Goal: Task Accomplishment & Management: Manage account settings

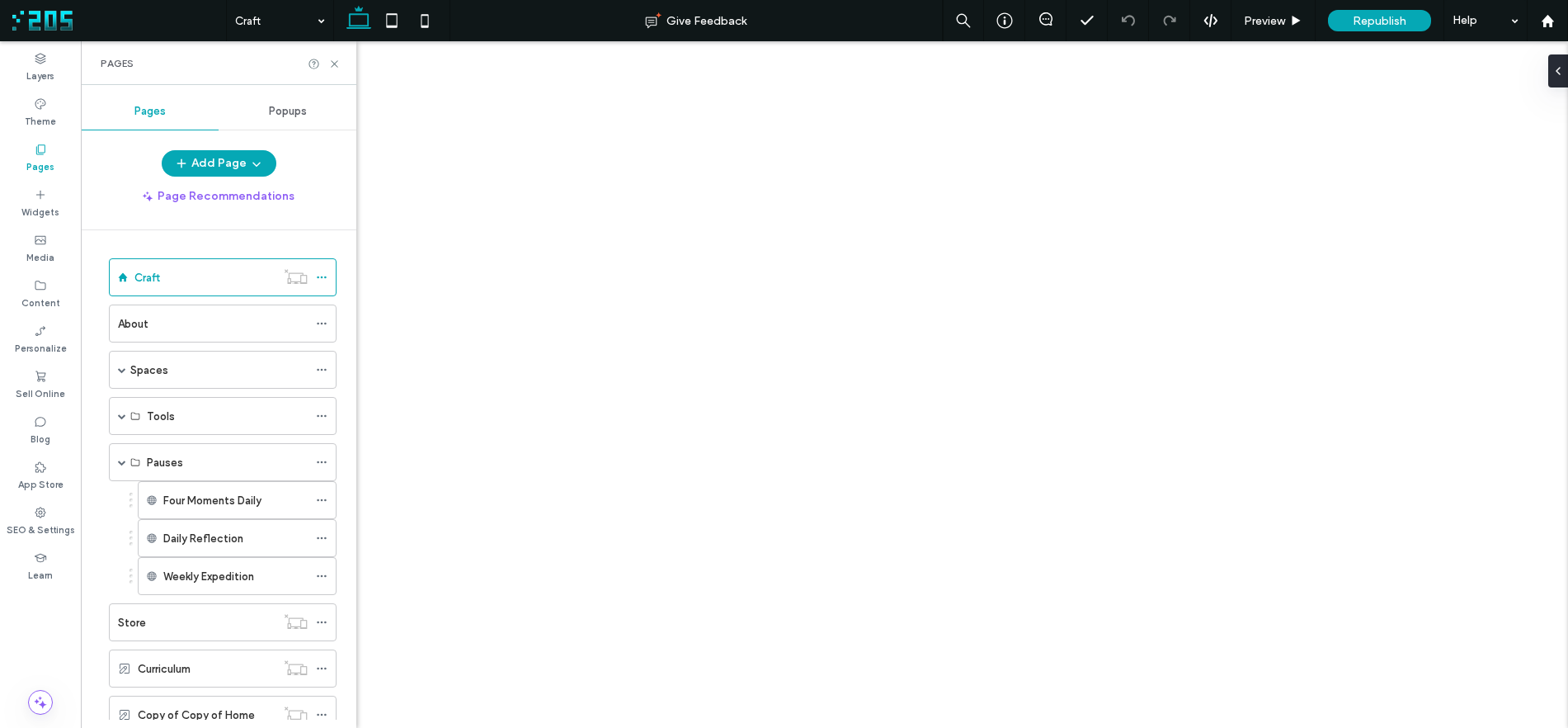
click at [320, 500] on icon at bounding box center [321, 500] width 12 height 12
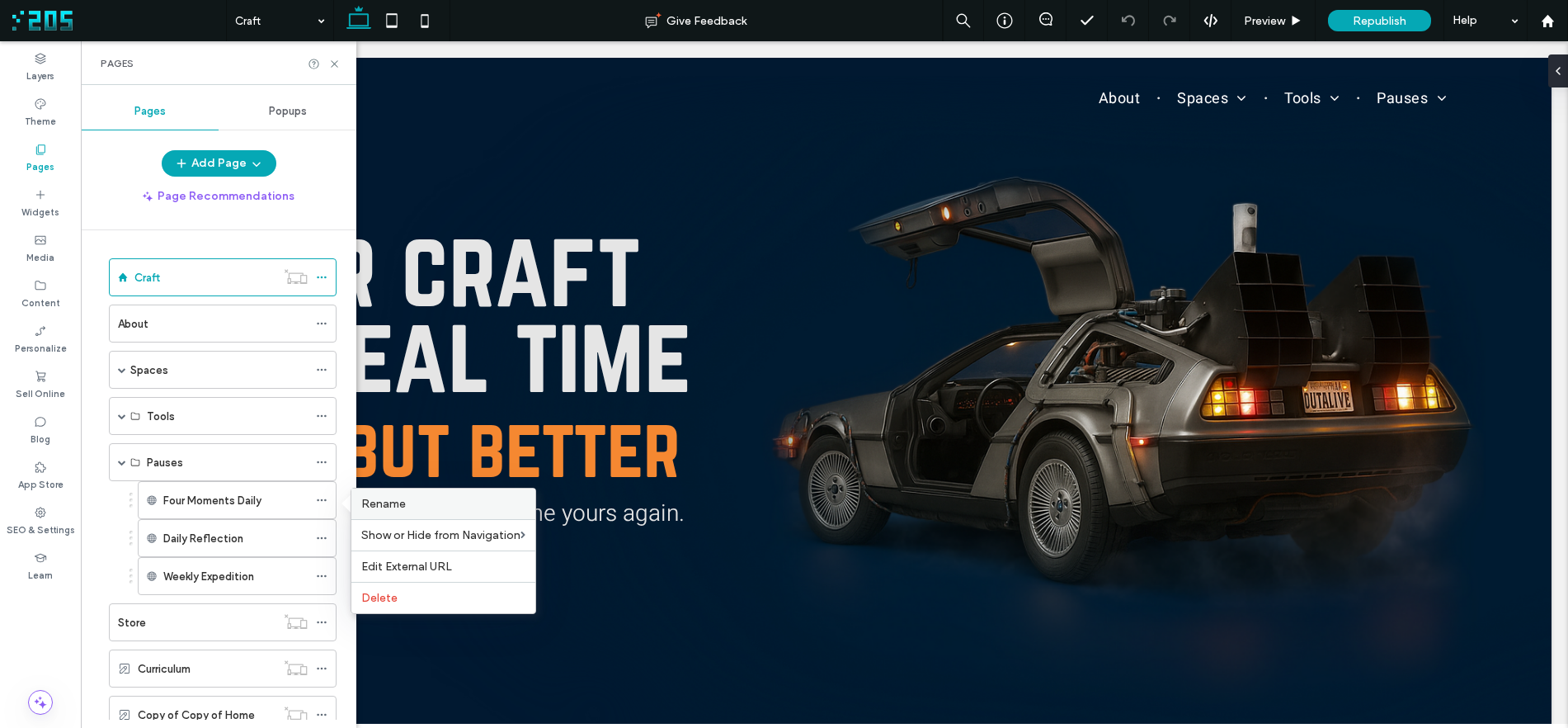
click at [377, 506] on span "Rename" at bounding box center [383, 503] width 44 height 14
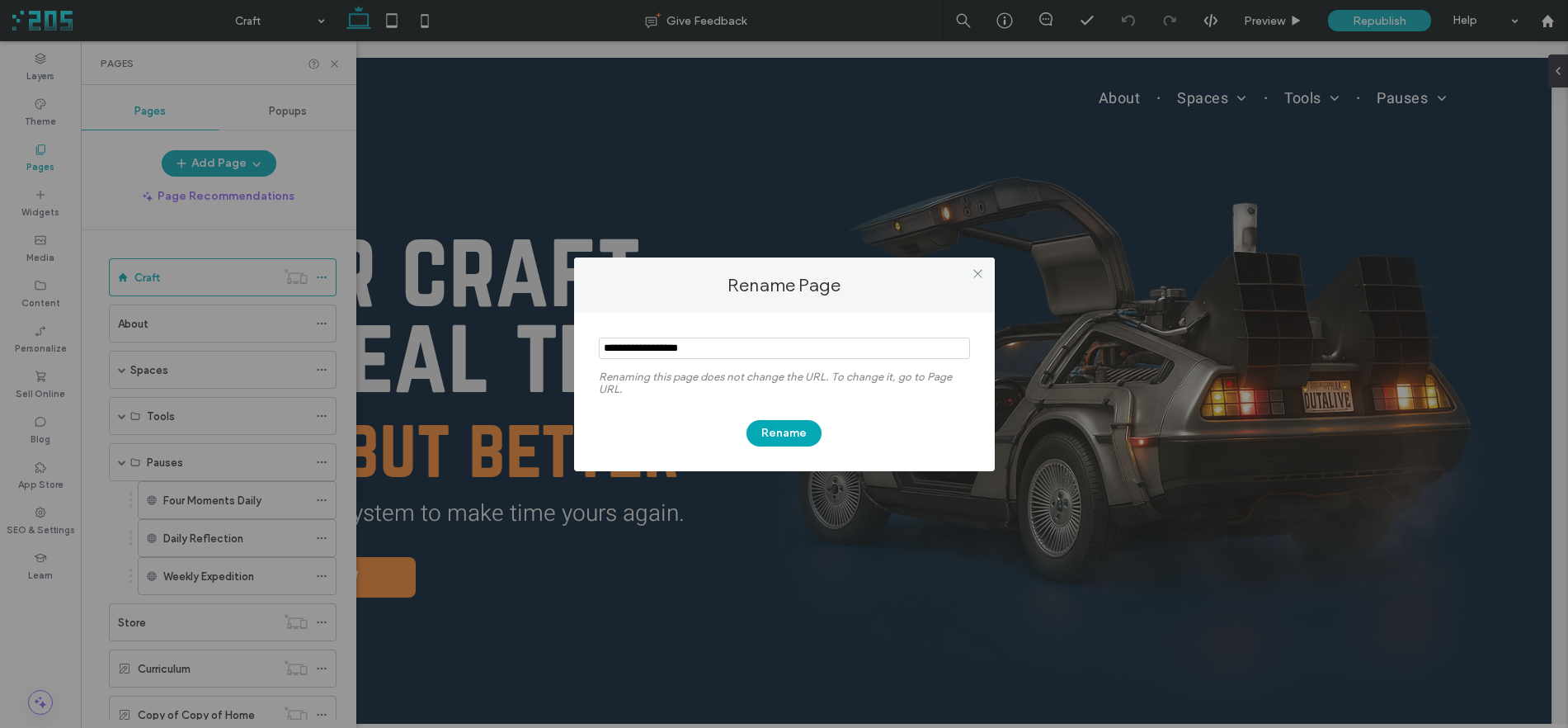
click at [655, 342] on input "notEmpty" at bounding box center [784, 349] width 371 height 21
type input "**********"
click at [788, 425] on button "Rename" at bounding box center [784, 433] width 75 height 26
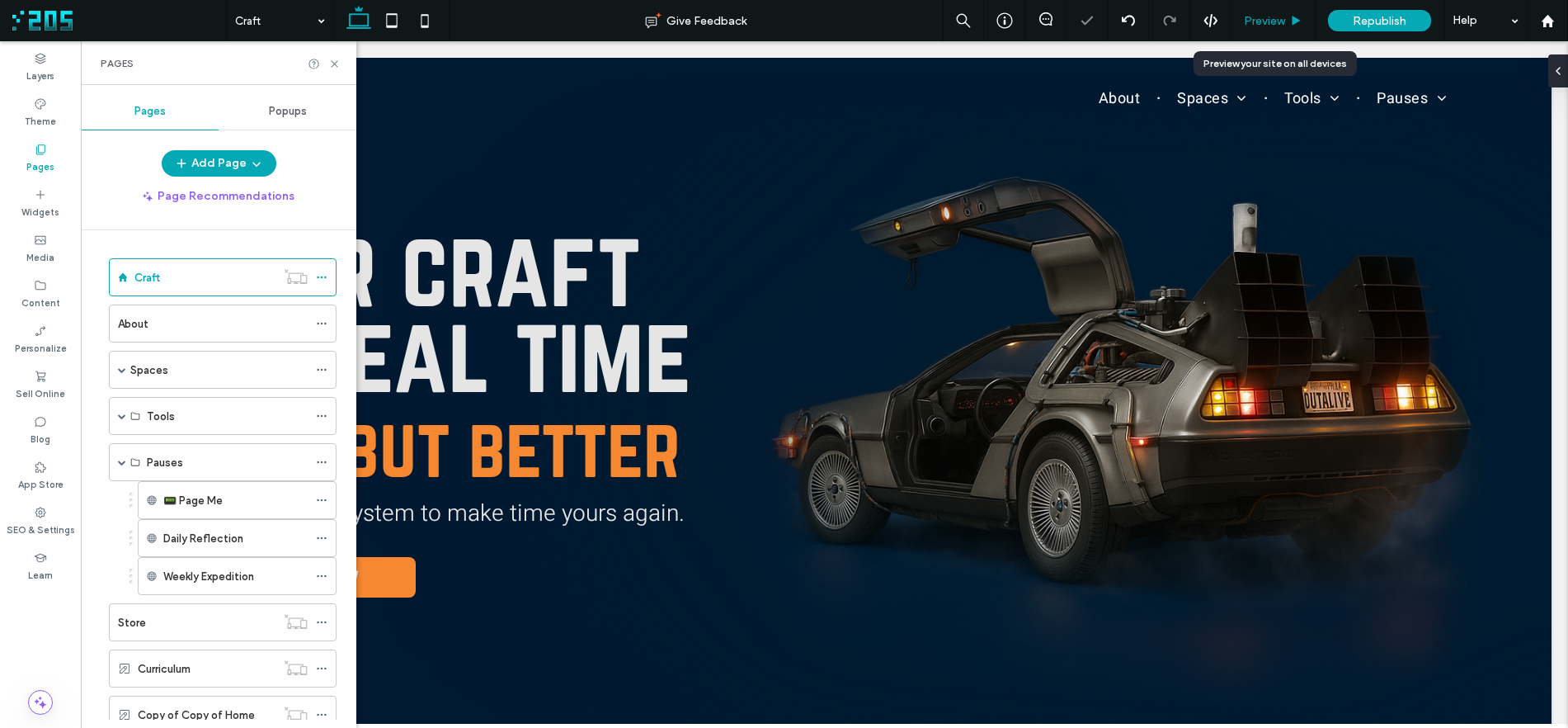
click at [1273, 25] on span "Preview" at bounding box center [1264, 21] width 41 height 14
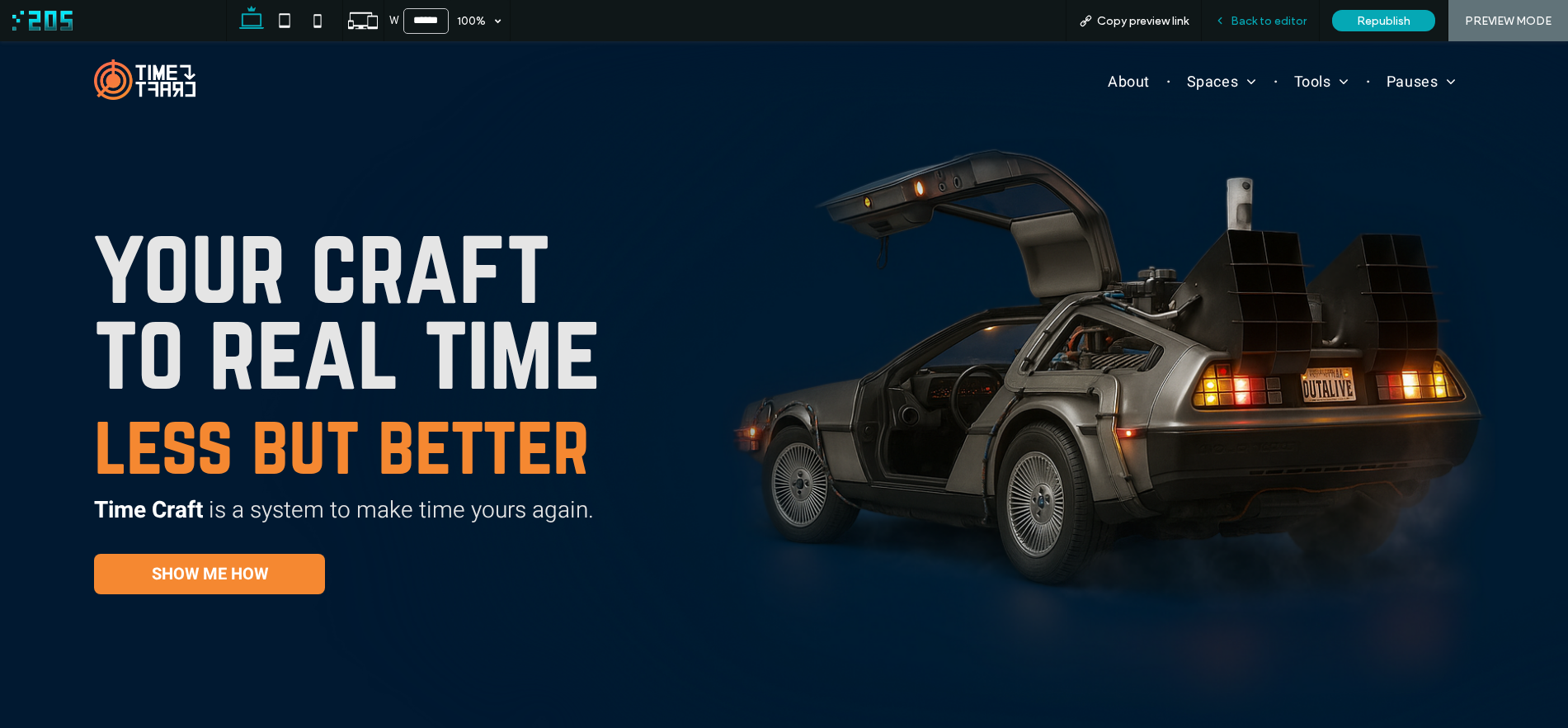
click at [1272, 27] on div "Back to editor" at bounding box center [1260, 20] width 118 height 42
click at [1268, 25] on span "Back to editor" at bounding box center [1268, 21] width 76 height 14
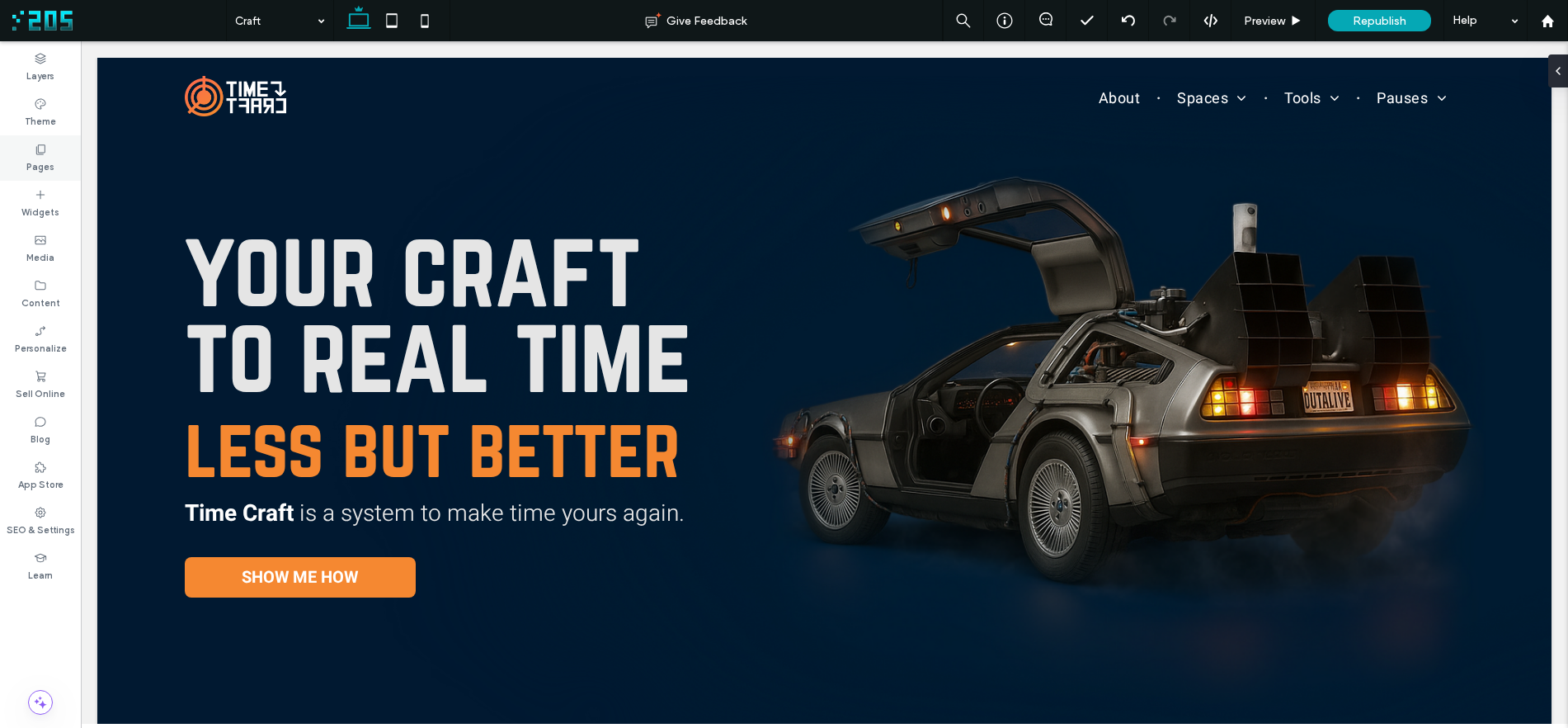
click at [41, 161] on label "Pages" at bounding box center [40, 165] width 28 height 18
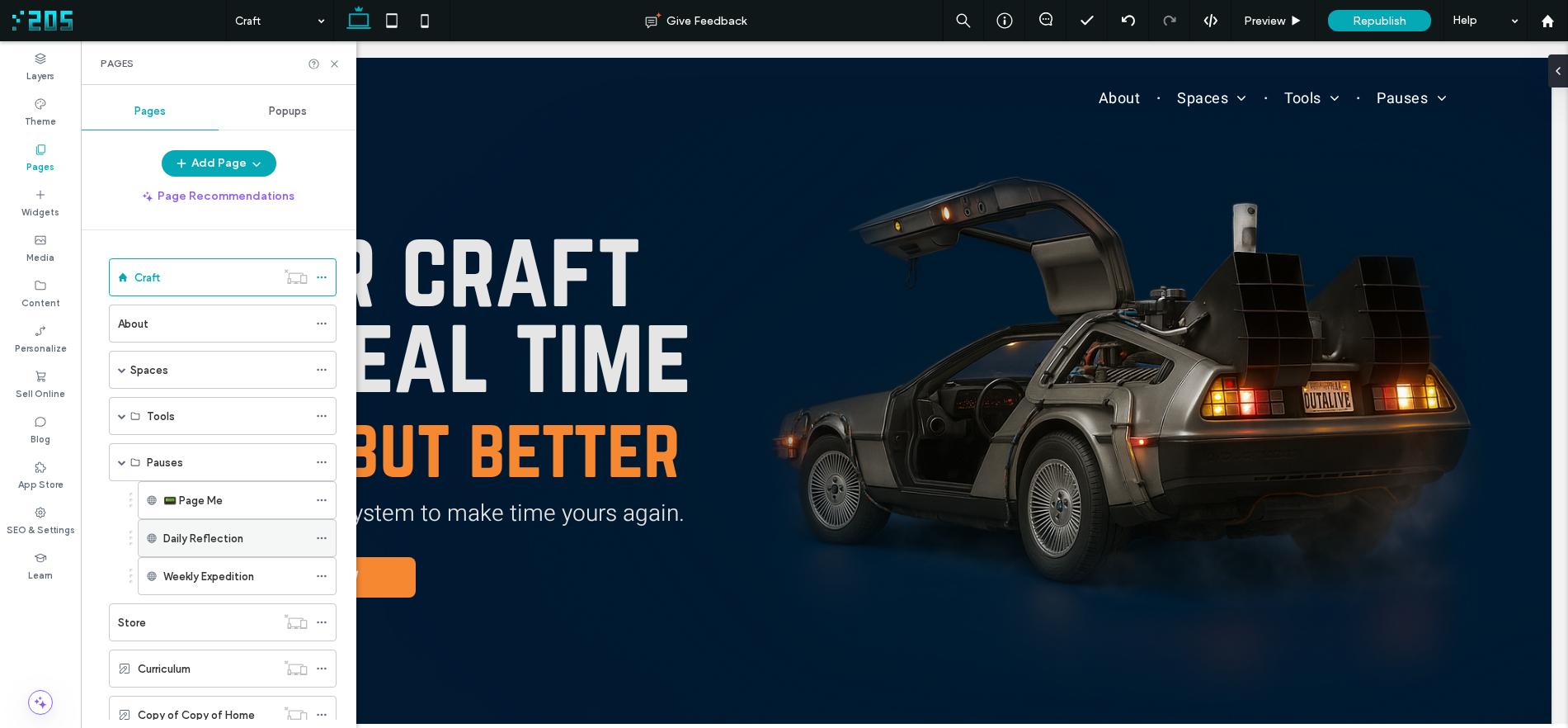
click at [320, 535] on icon at bounding box center [321, 538] width 12 height 12
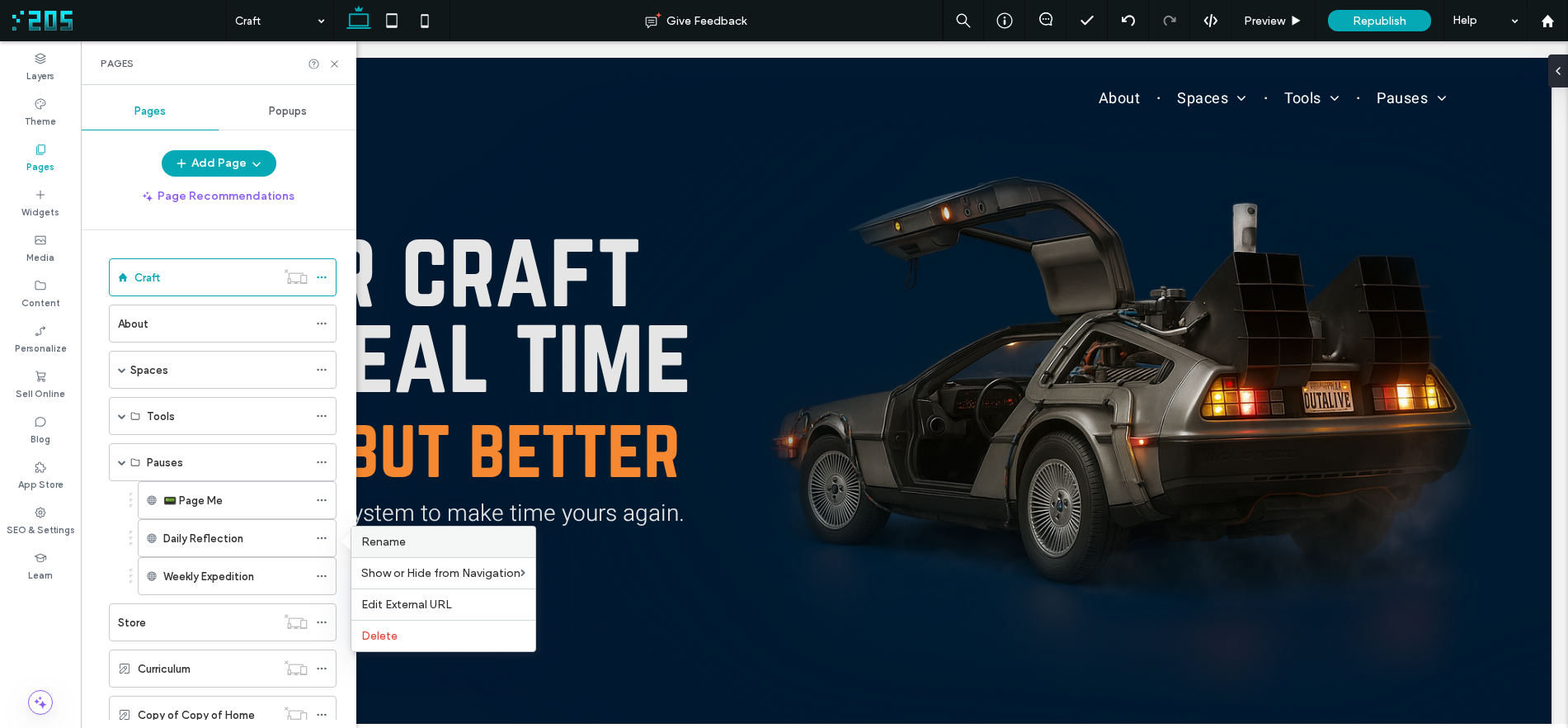
click at [391, 537] on span "Rename" at bounding box center [383, 542] width 44 height 14
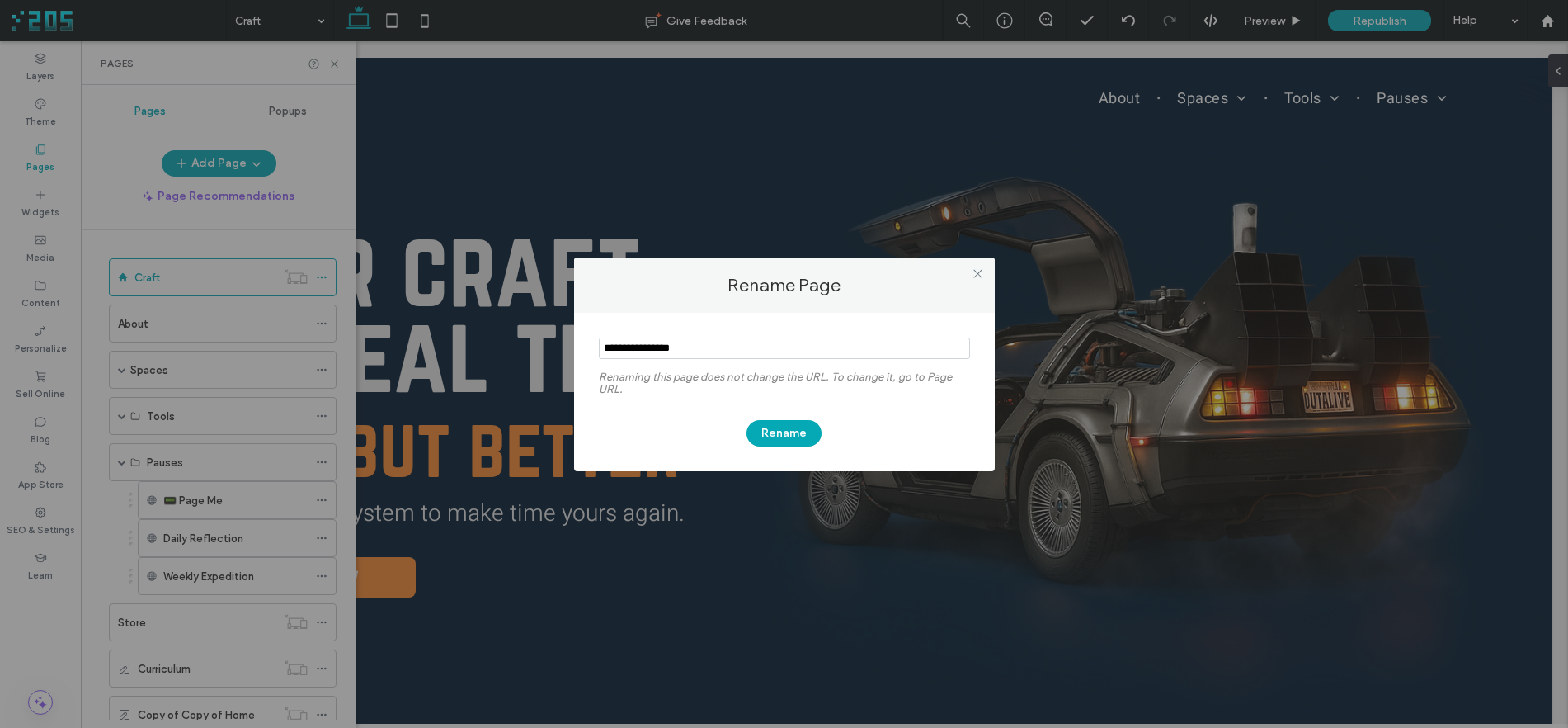
click at [604, 347] on input "notEmpty" at bounding box center [784, 349] width 371 height 21
drag, startPoint x: 646, startPoint y: 349, endPoint x: 734, endPoint y: 350, distance: 88.0
click at [734, 350] on input "notEmpty" at bounding box center [784, 349] width 371 height 21
type input "**********"
click at [790, 434] on button "Rename" at bounding box center [784, 433] width 75 height 26
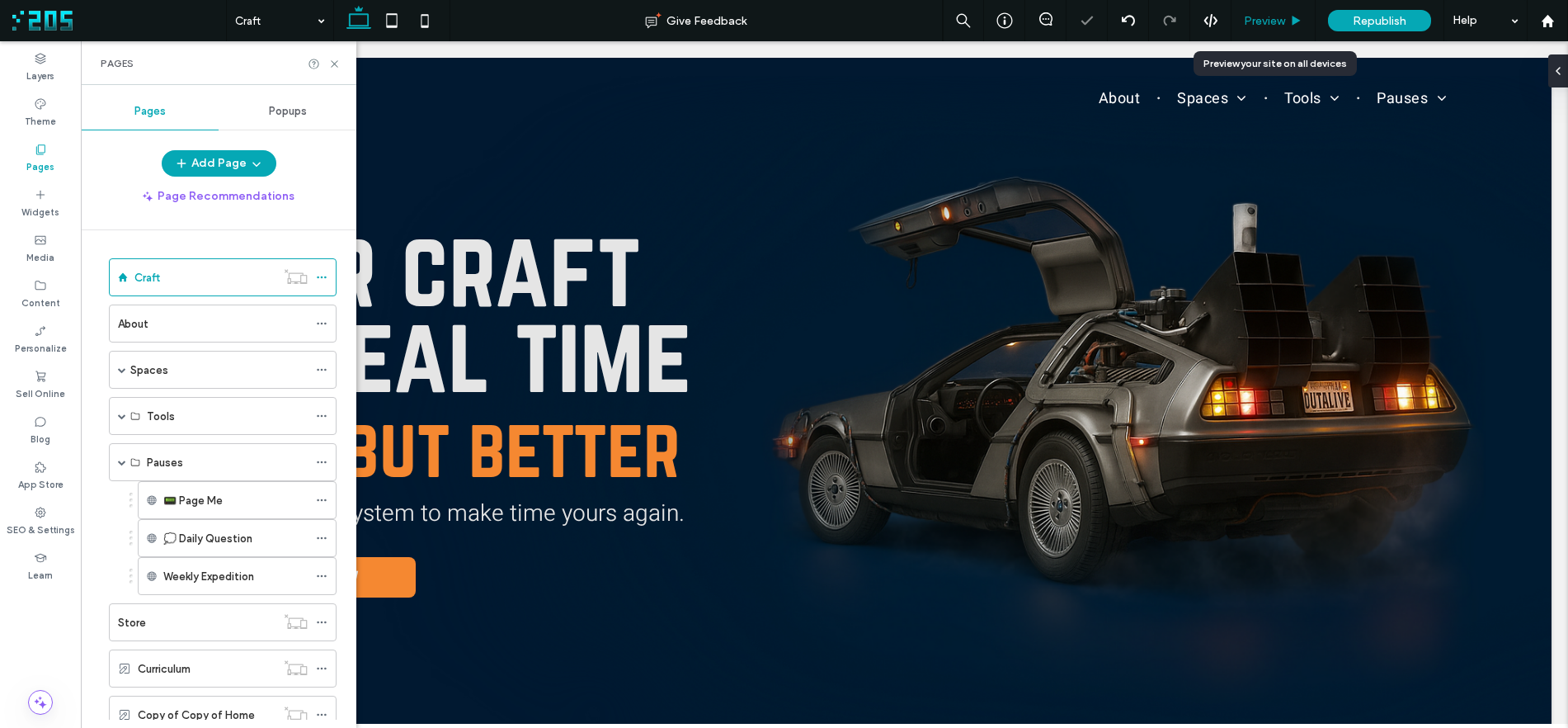
click at [1271, 15] on span "Preview" at bounding box center [1264, 21] width 41 height 14
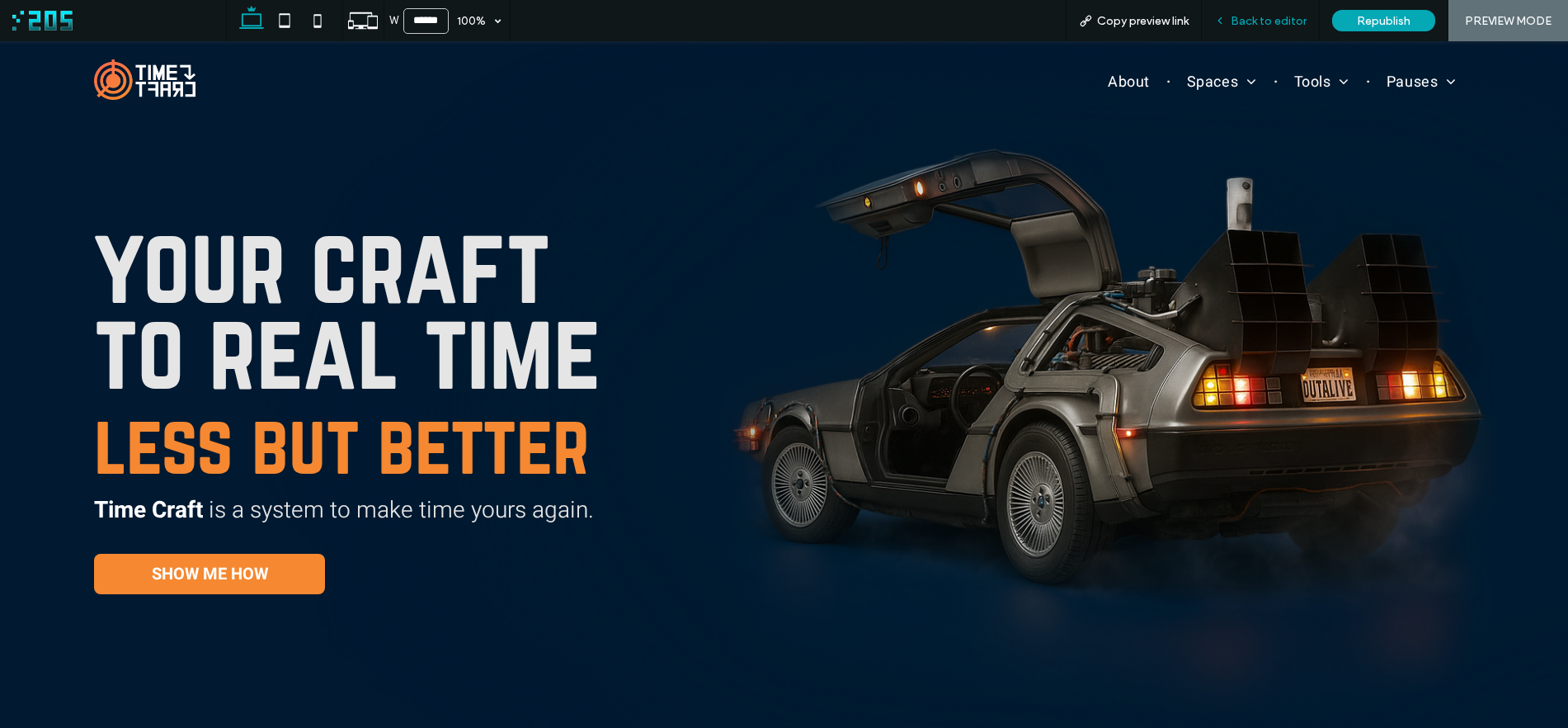
click at [1233, 22] on span "Back to editor" at bounding box center [1268, 21] width 76 height 14
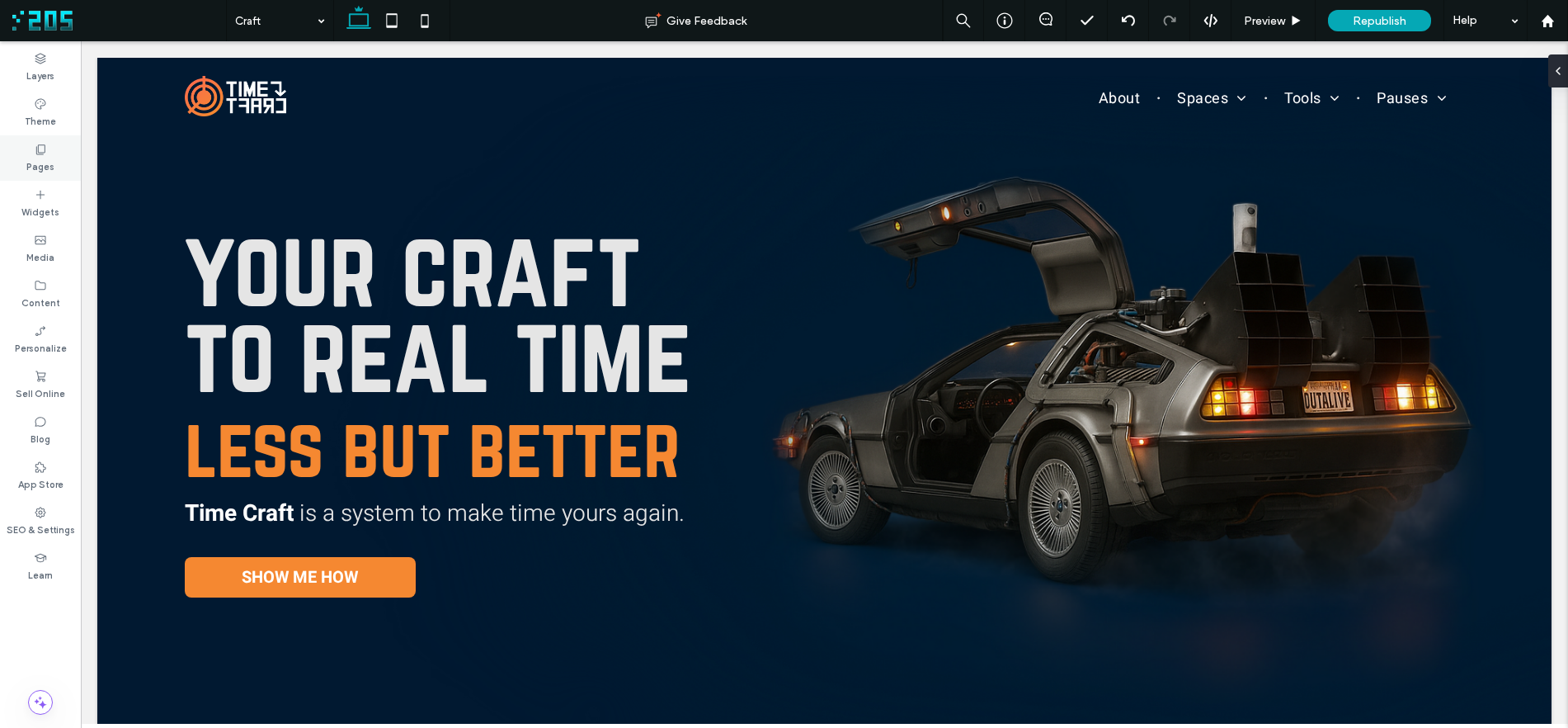
click at [59, 151] on div "Pages" at bounding box center [41, 157] width 81 height 45
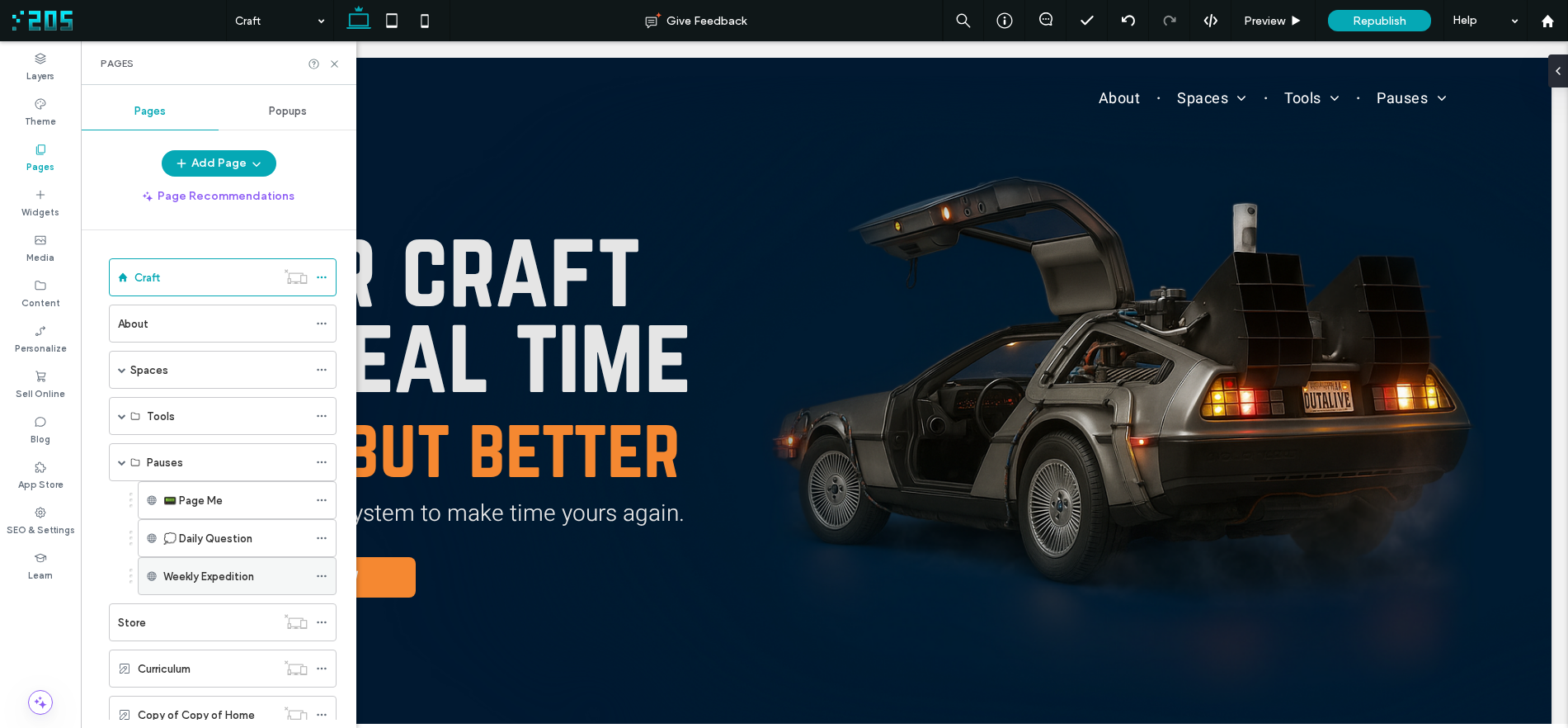
click at [323, 574] on icon at bounding box center [321, 576] width 12 height 12
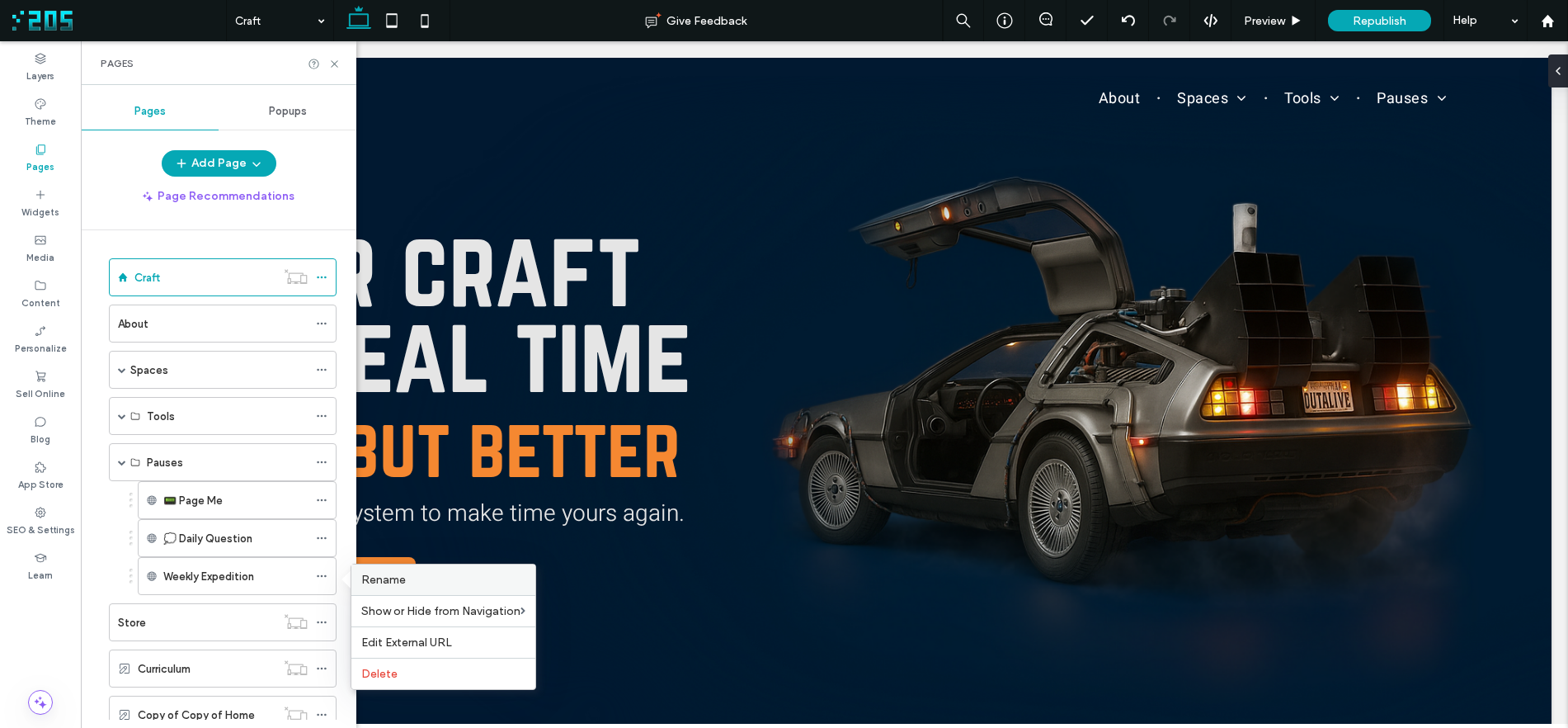
click at [360, 573] on div "Rename" at bounding box center [443, 580] width 184 height 31
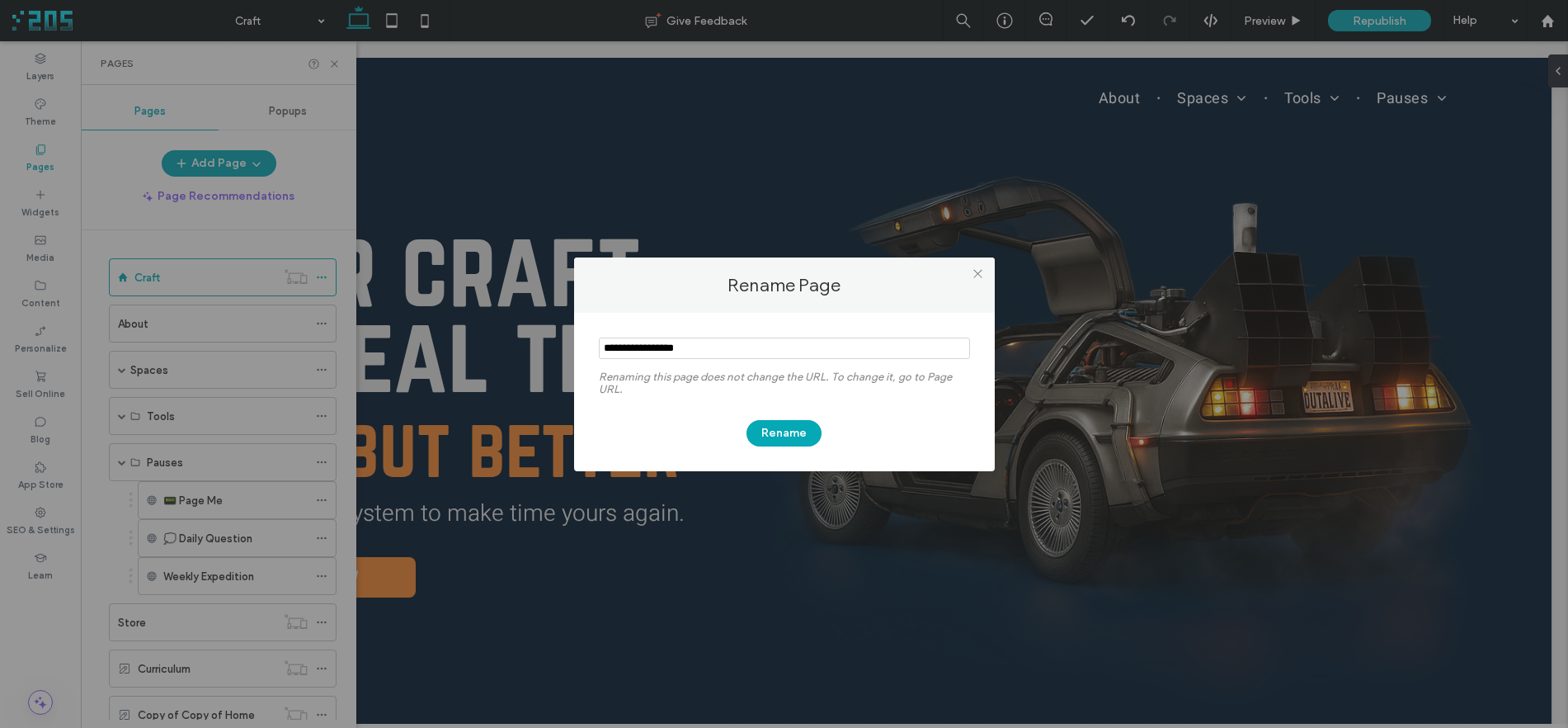
drag, startPoint x: 730, startPoint y: 352, endPoint x: 580, endPoint y: 346, distance: 150.1
click at [580, 346] on div "Renaming this page does not change the URL. To change it, go to Page URL. Rename" at bounding box center [784, 392] width 421 height 158
click at [607, 349] on input "notEmpty" at bounding box center [784, 349] width 371 height 21
type input "**********"
click at [792, 435] on button "Rename" at bounding box center [784, 433] width 75 height 26
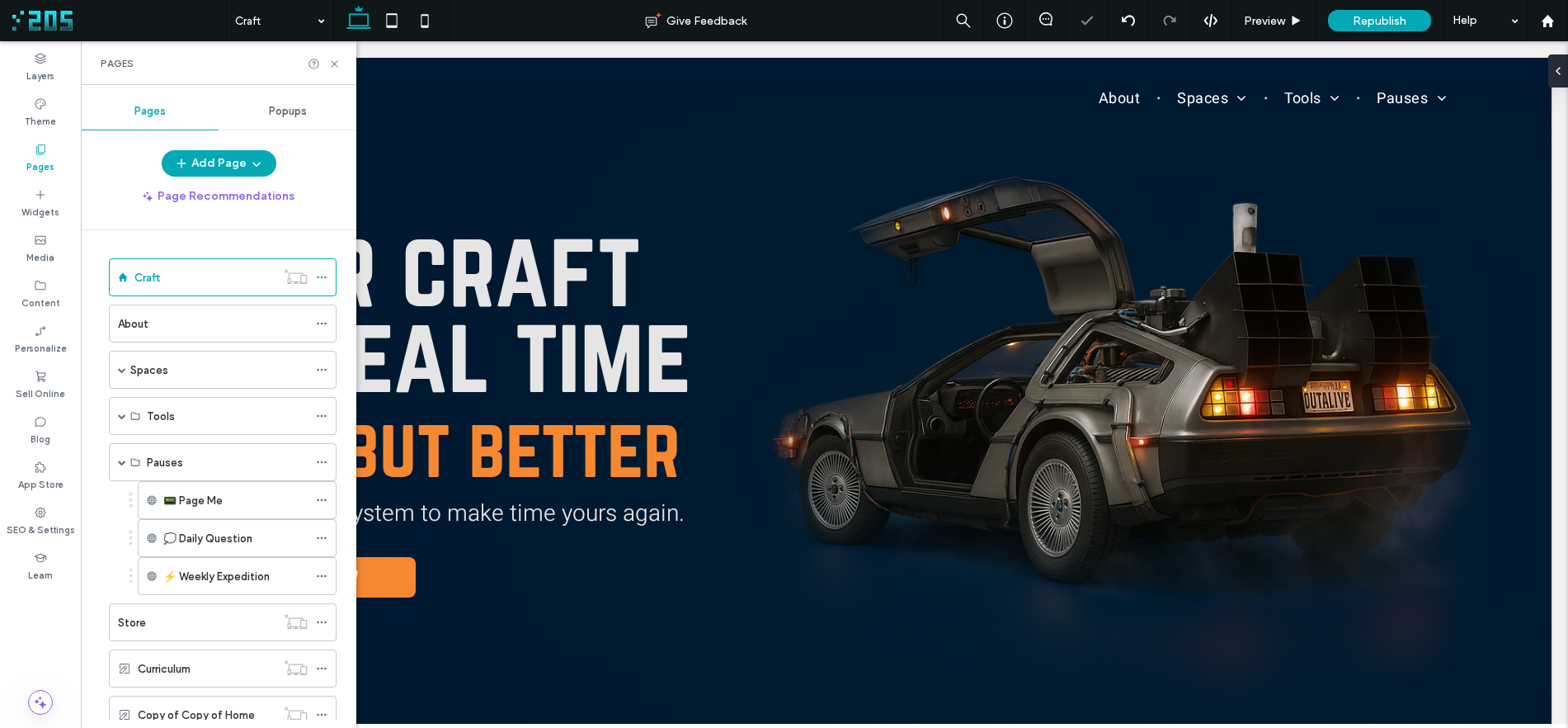
click at [343, 64] on div "Pages" at bounding box center [218, 63] width 275 height 43
click at [337, 65] on icon at bounding box center [334, 64] width 13 height 13
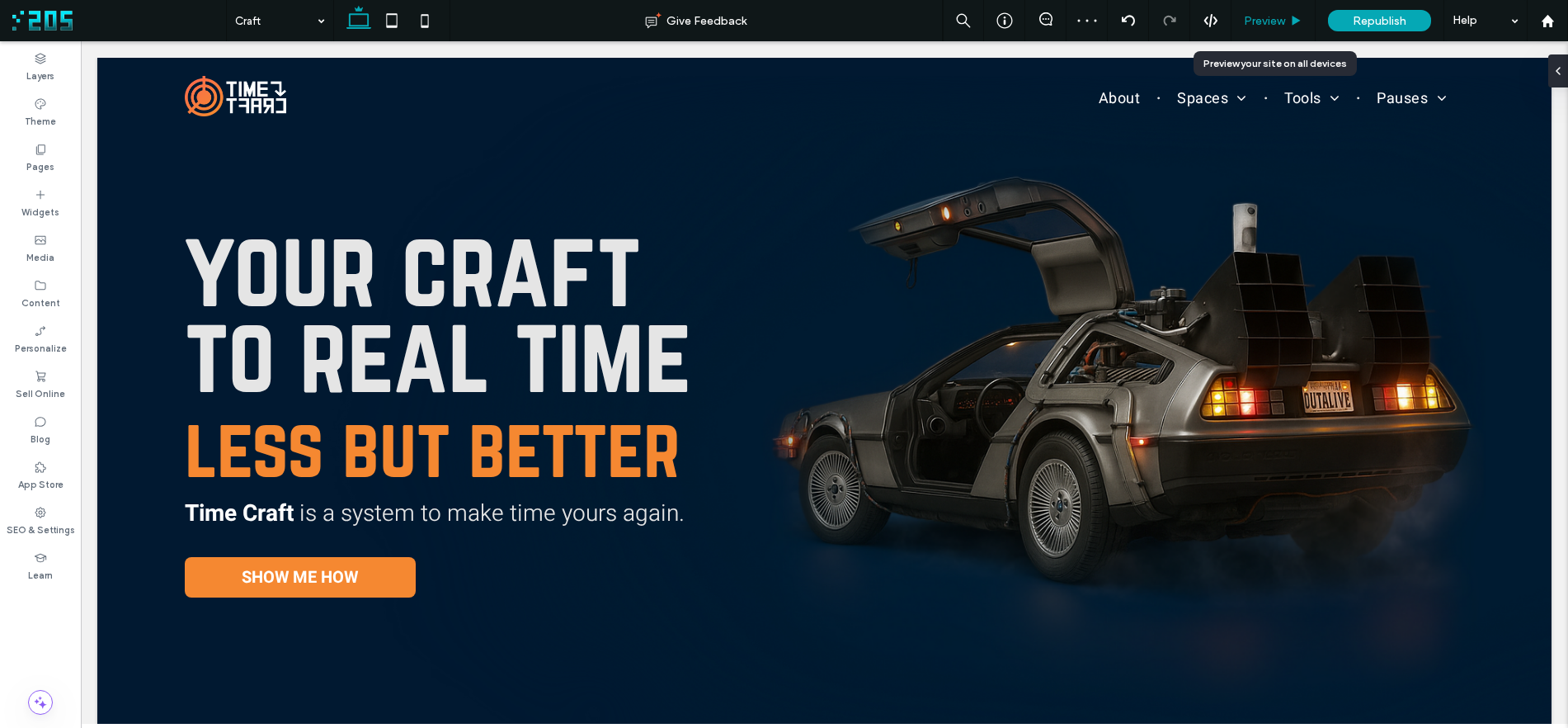
click at [1269, 16] on span "Preview" at bounding box center [1264, 21] width 41 height 14
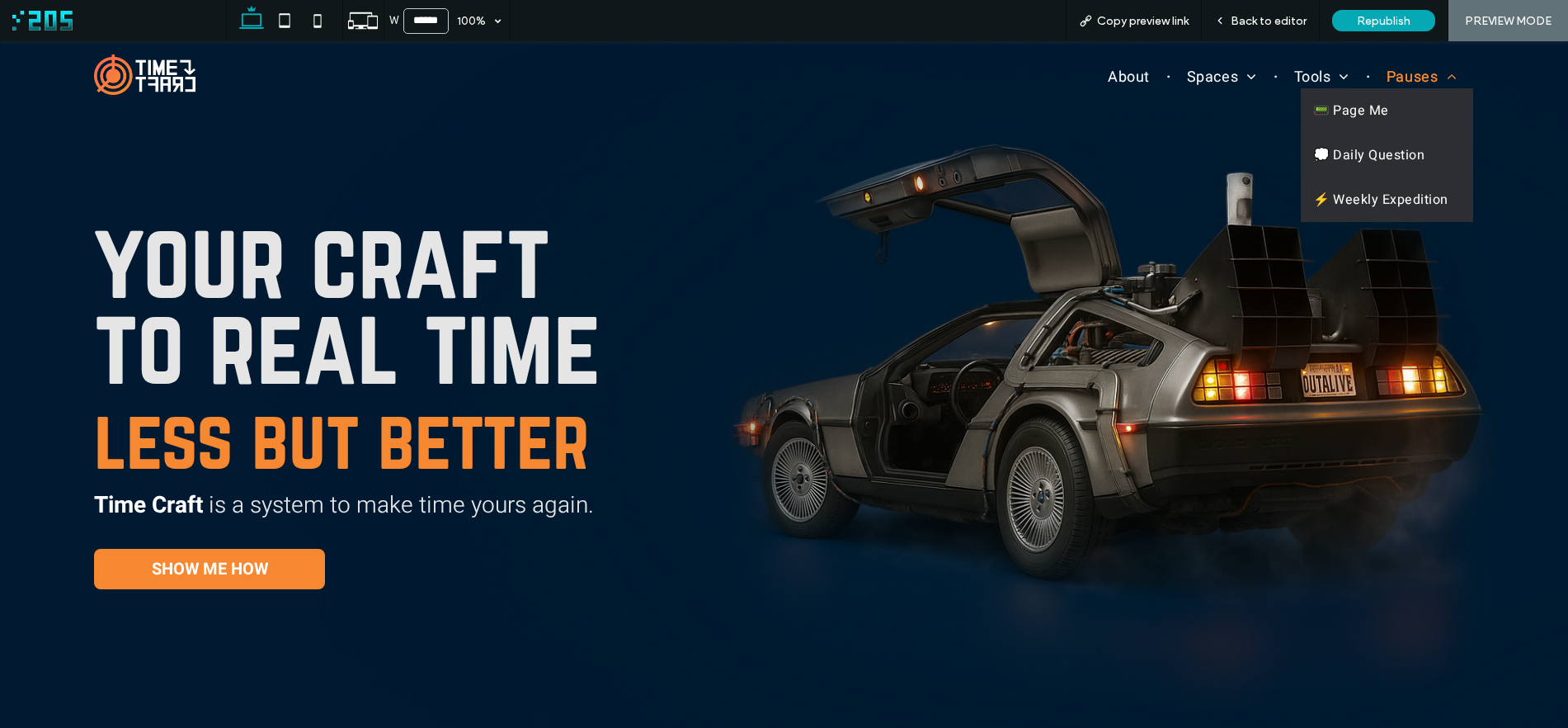
scroll to position [4, 0]
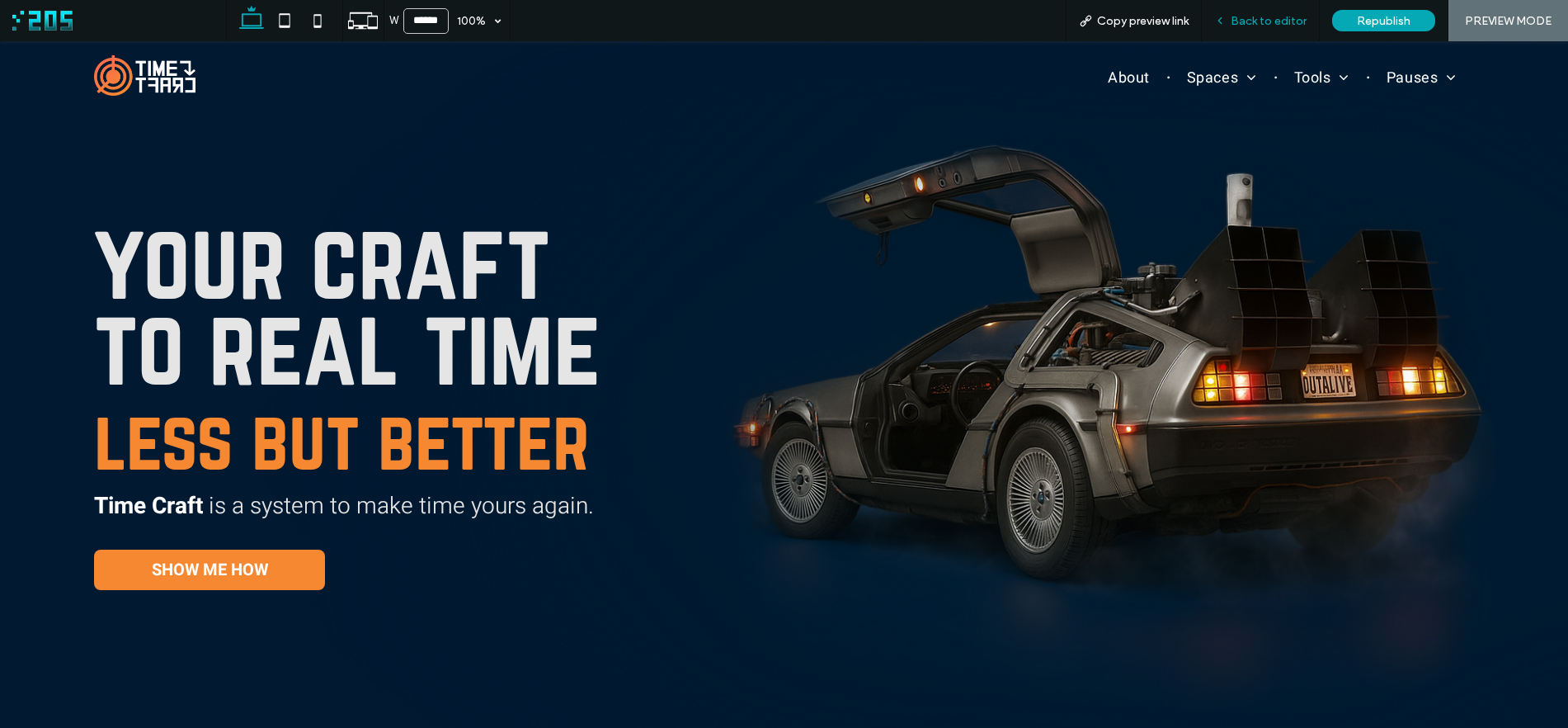
click at [1248, 17] on span "Back to editor" at bounding box center [1268, 21] width 76 height 14
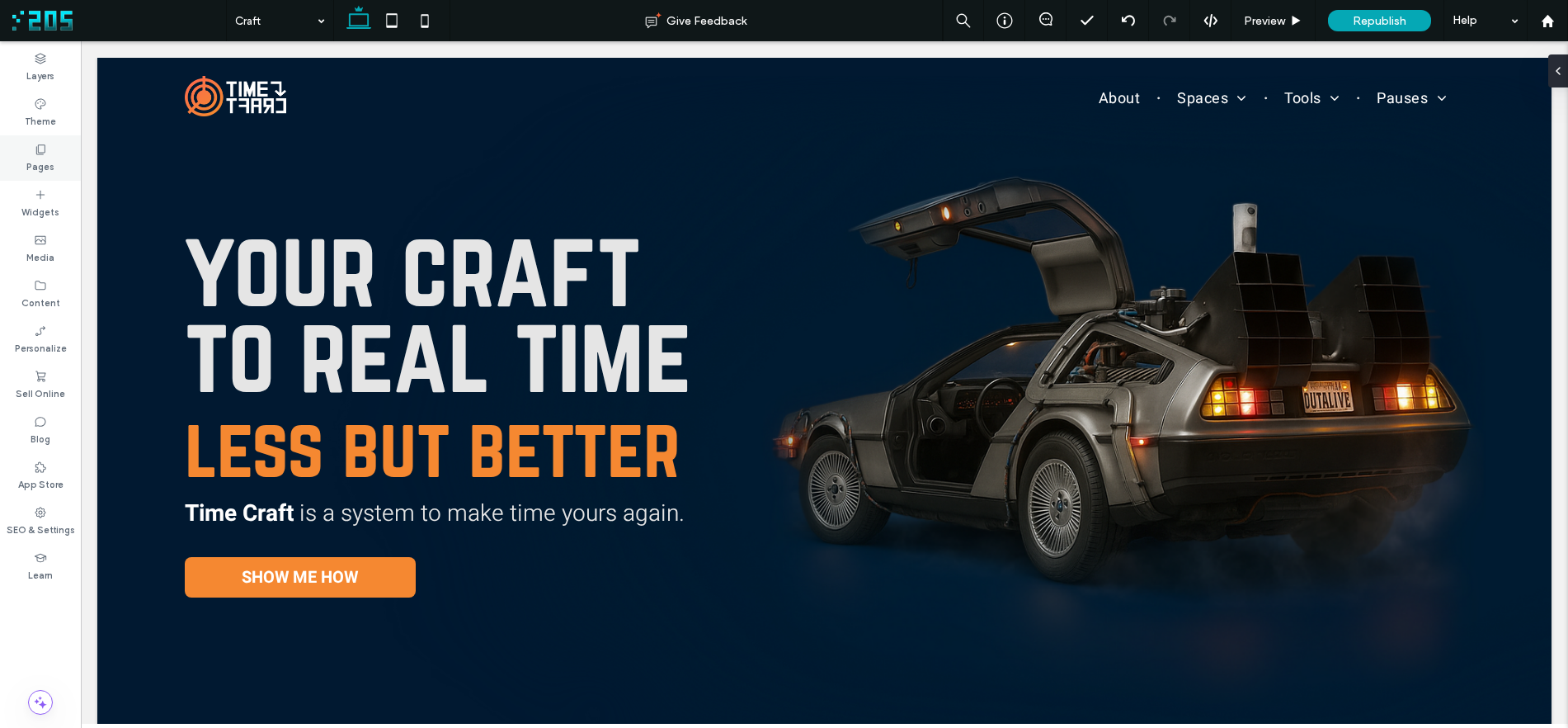
click at [42, 177] on div "Pages" at bounding box center [41, 157] width 81 height 45
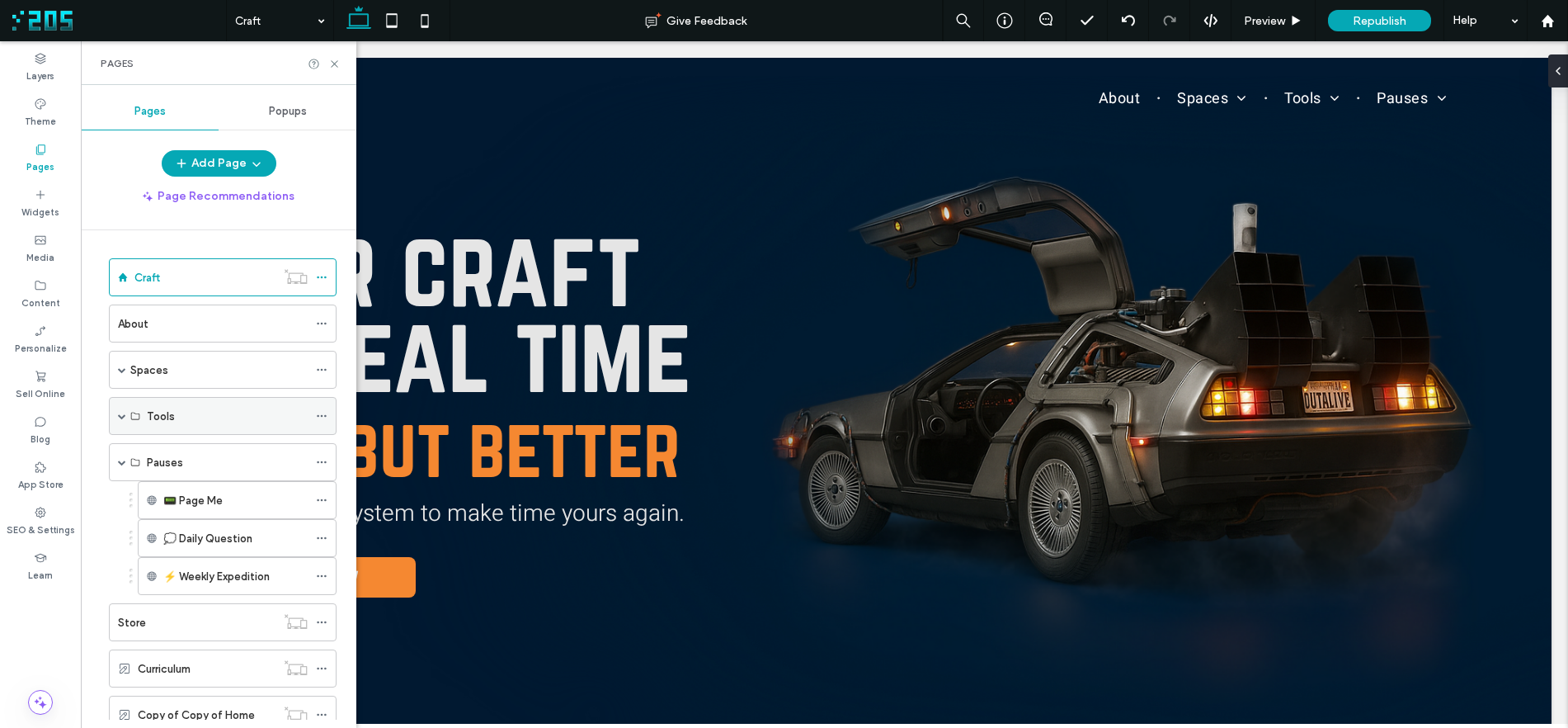
click at [122, 412] on span at bounding box center [122, 415] width 9 height 9
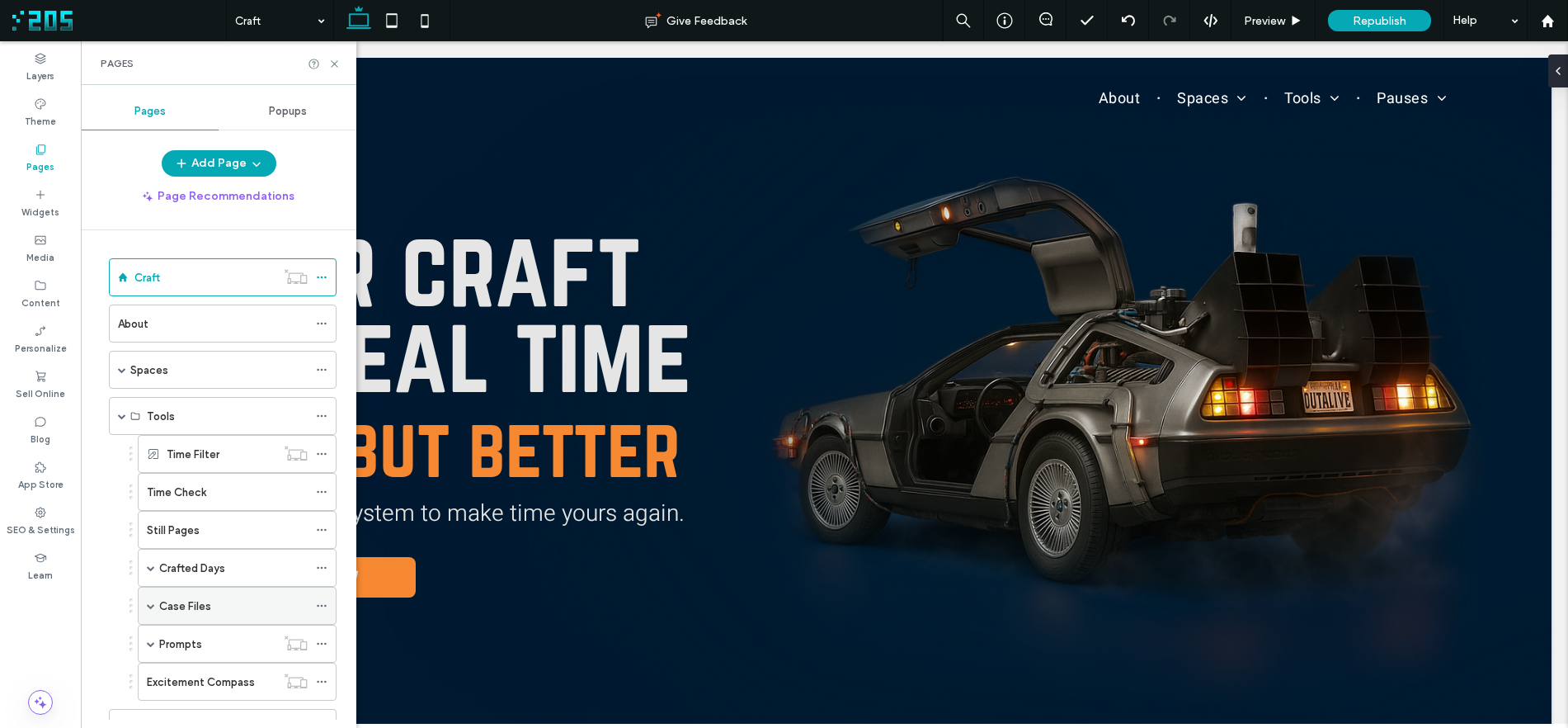
click at [320, 604] on use at bounding box center [320, 605] width 9 height 3
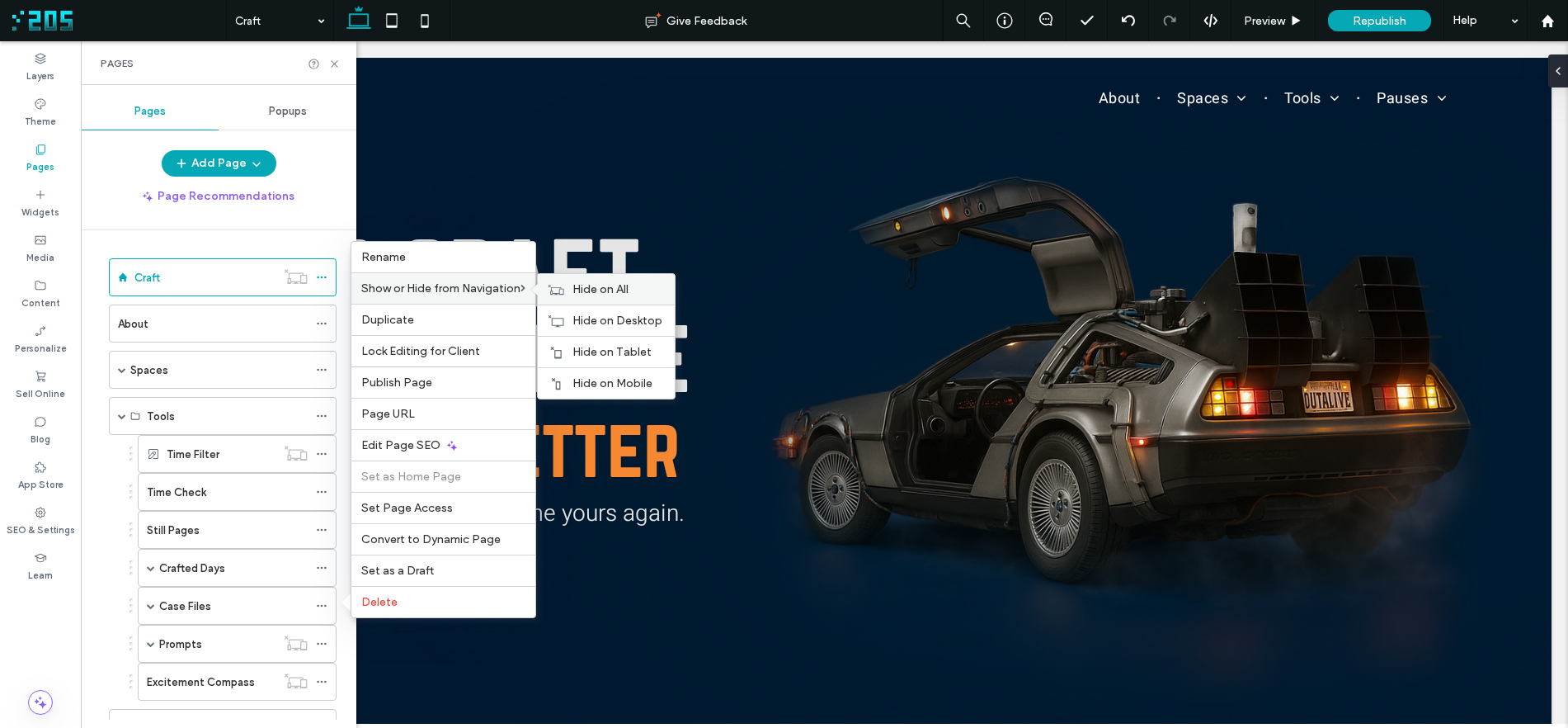
click at [599, 288] on span "Hide on All" at bounding box center [600, 289] width 56 height 14
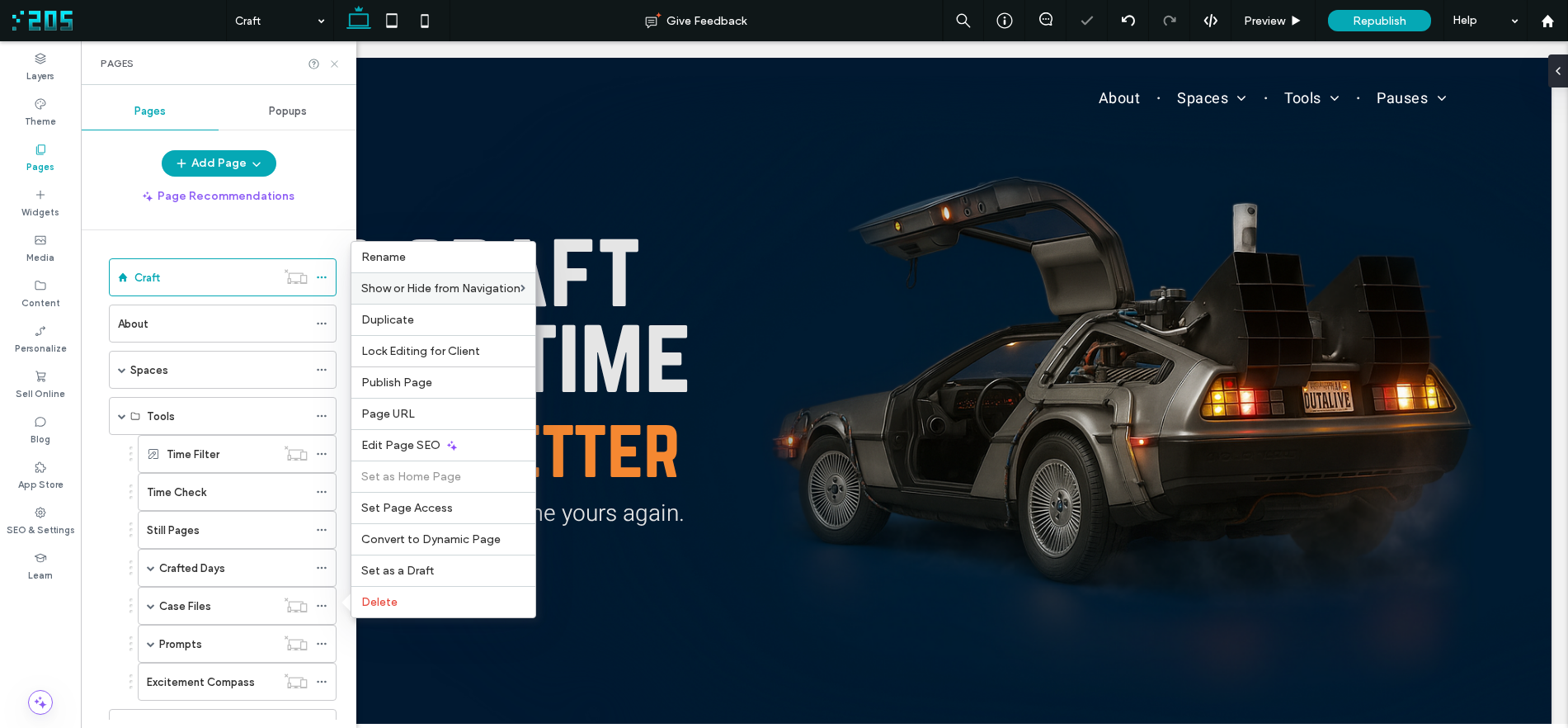
drag, startPoint x: 337, startPoint y: 66, endPoint x: 477, endPoint y: 11, distance: 150.4
click at [337, 66] on use at bounding box center [334, 63] width 7 height 7
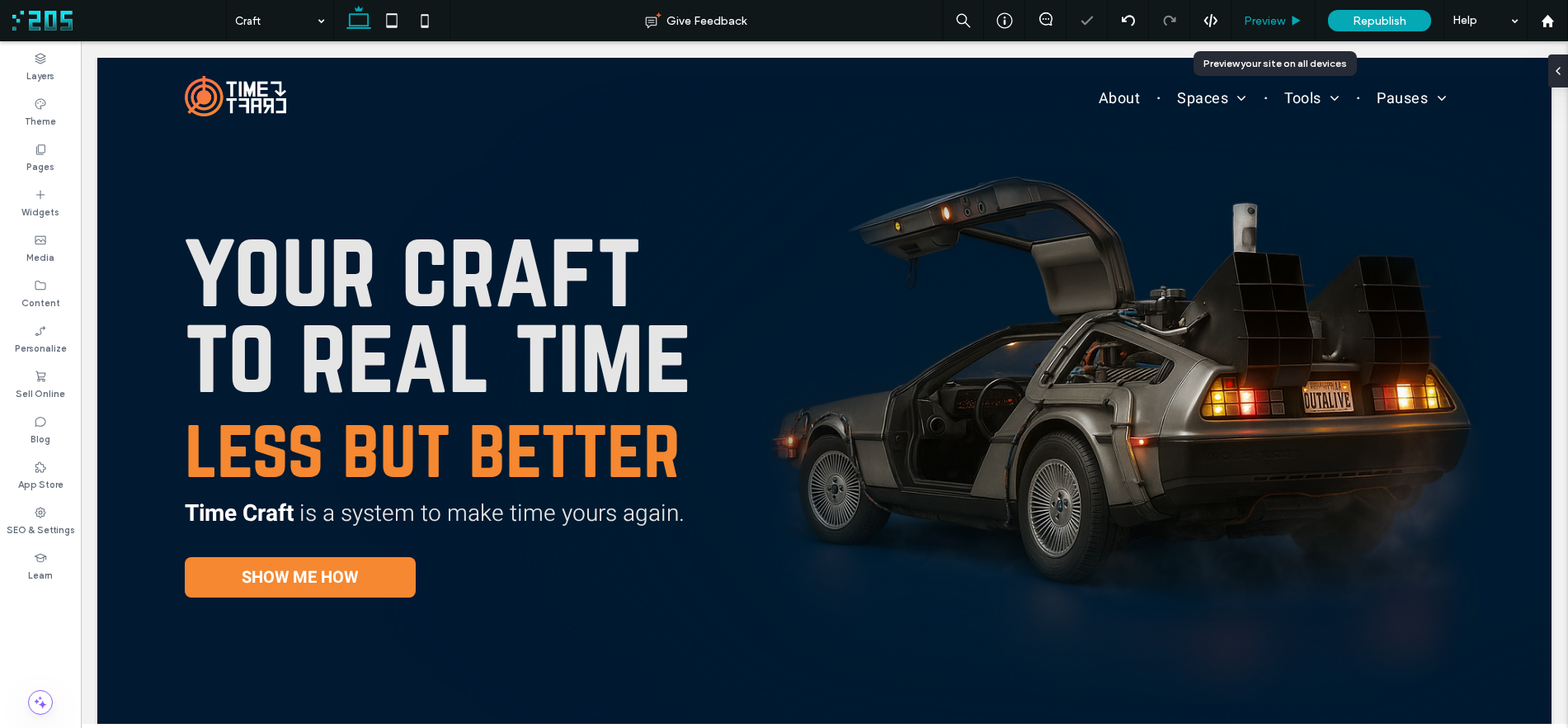
click at [1275, 19] on span "Preview" at bounding box center [1264, 21] width 41 height 14
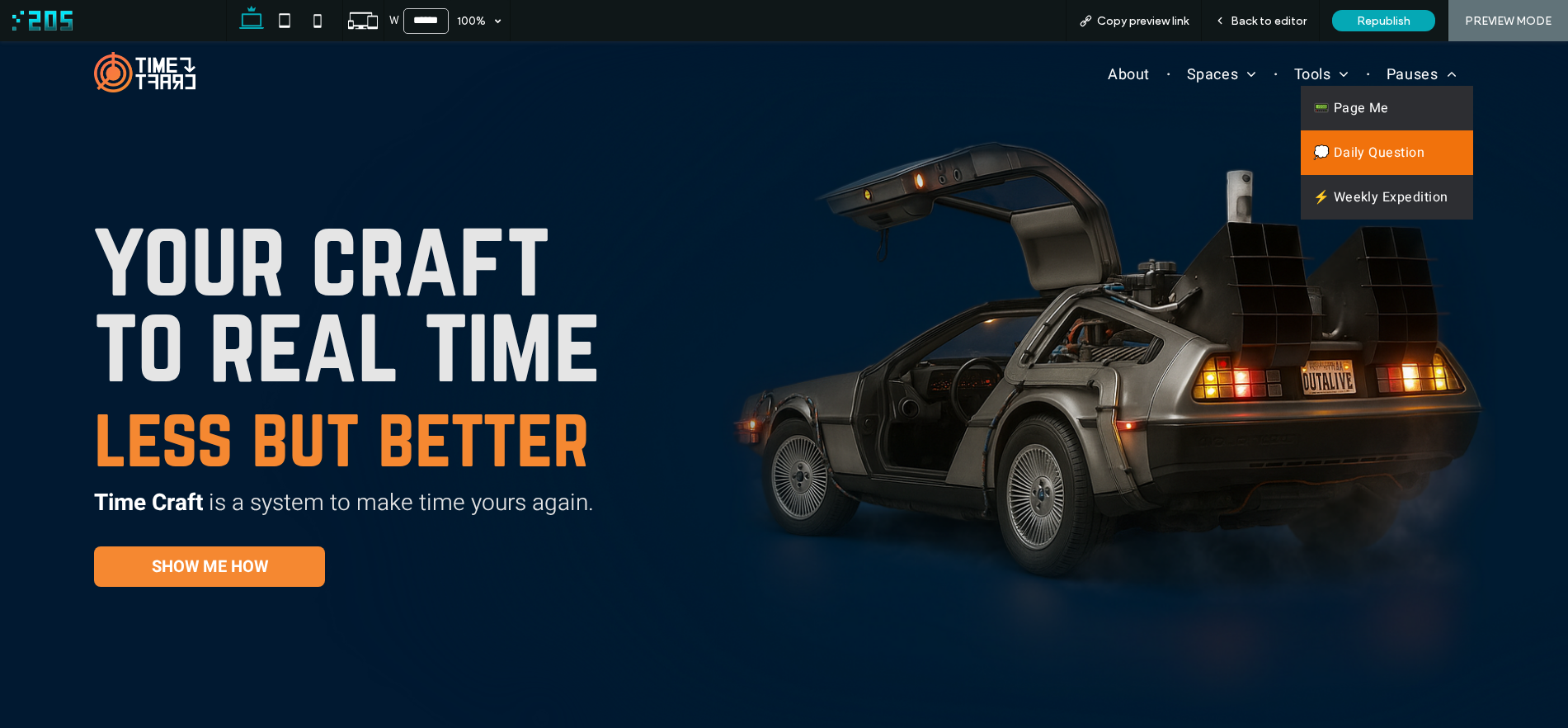
scroll to position [9, 0]
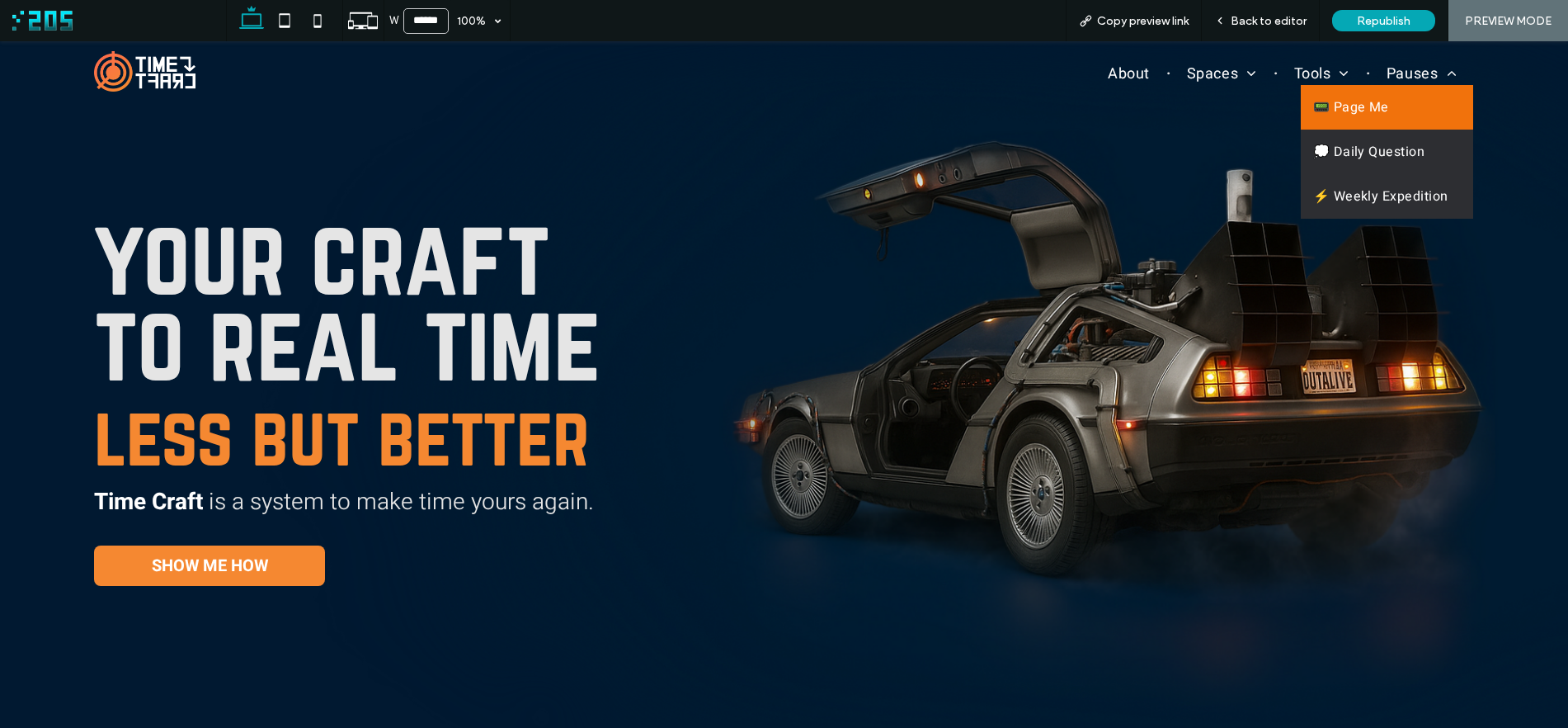
click at [1400, 99] on link "📟 Page Me" at bounding box center [1387, 107] width 173 height 44
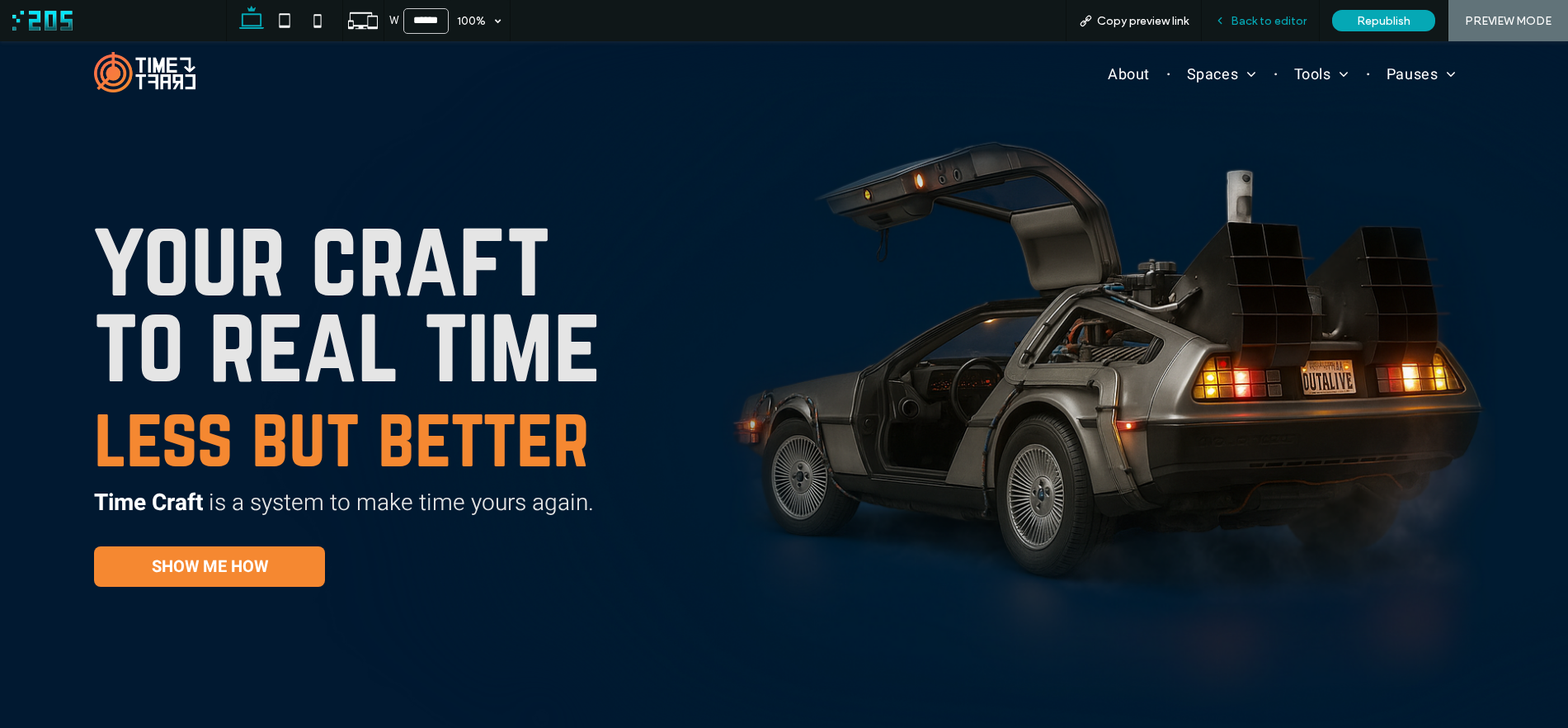
click at [1288, 25] on span "Back to editor" at bounding box center [1268, 21] width 76 height 14
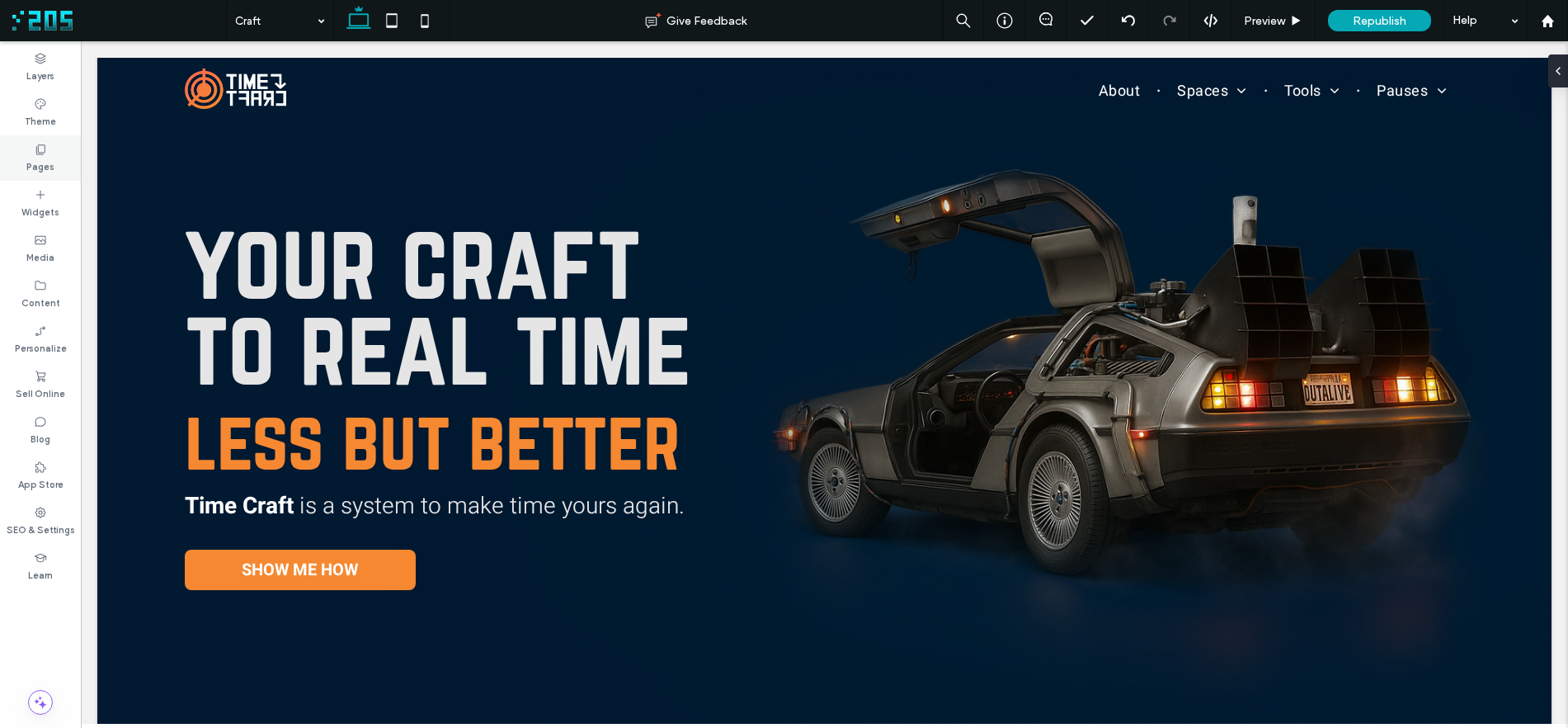
click at [38, 156] on label "Pages" at bounding box center [40, 165] width 28 height 18
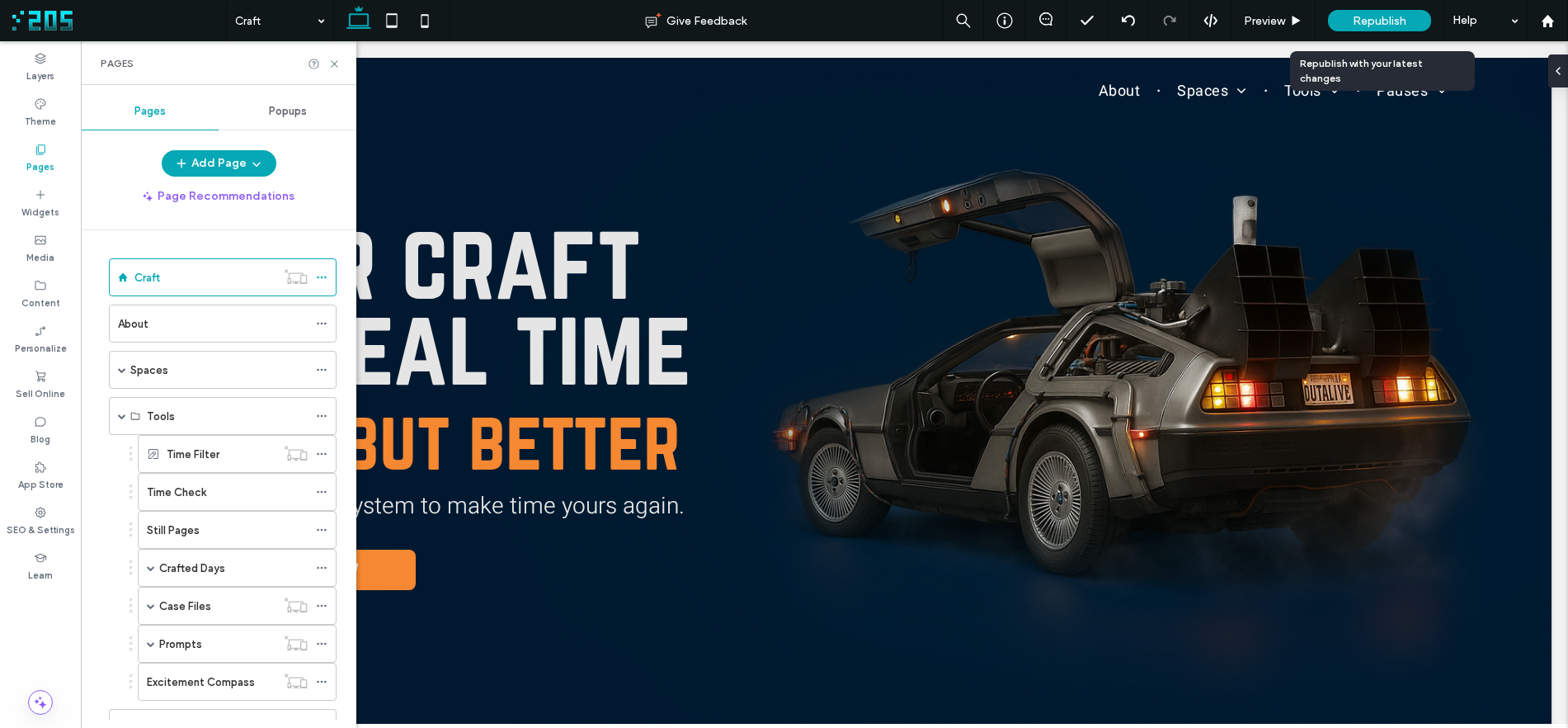
click at [1372, 15] on span "Republish" at bounding box center [1379, 21] width 54 height 14
